Goal: Task Accomplishment & Management: Use online tool/utility

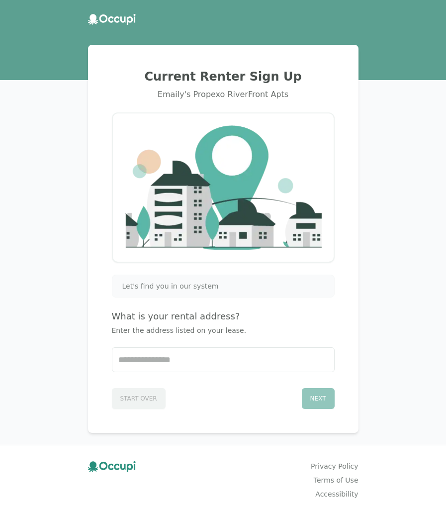
click at [95, 18] on icon at bounding box center [93, 19] width 10 height 11
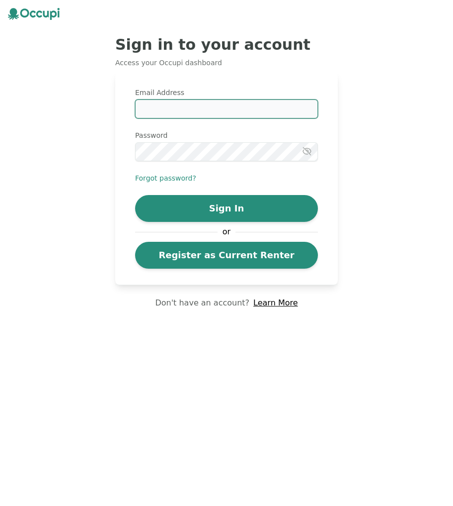
click at [220, 112] on input "Email Address" at bounding box center [226, 108] width 183 height 19
type input "**********"
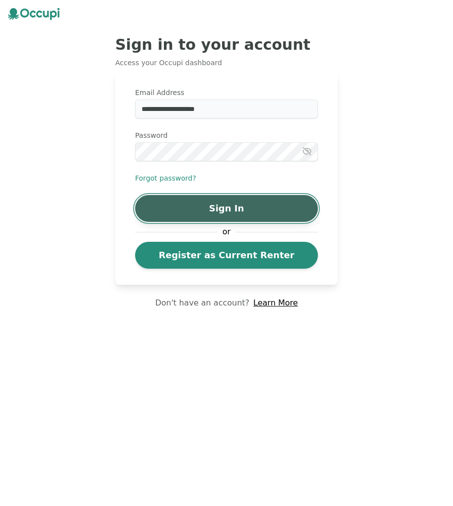
click at [217, 204] on button "Sign In" at bounding box center [226, 208] width 183 height 27
